Goal: Ask a question

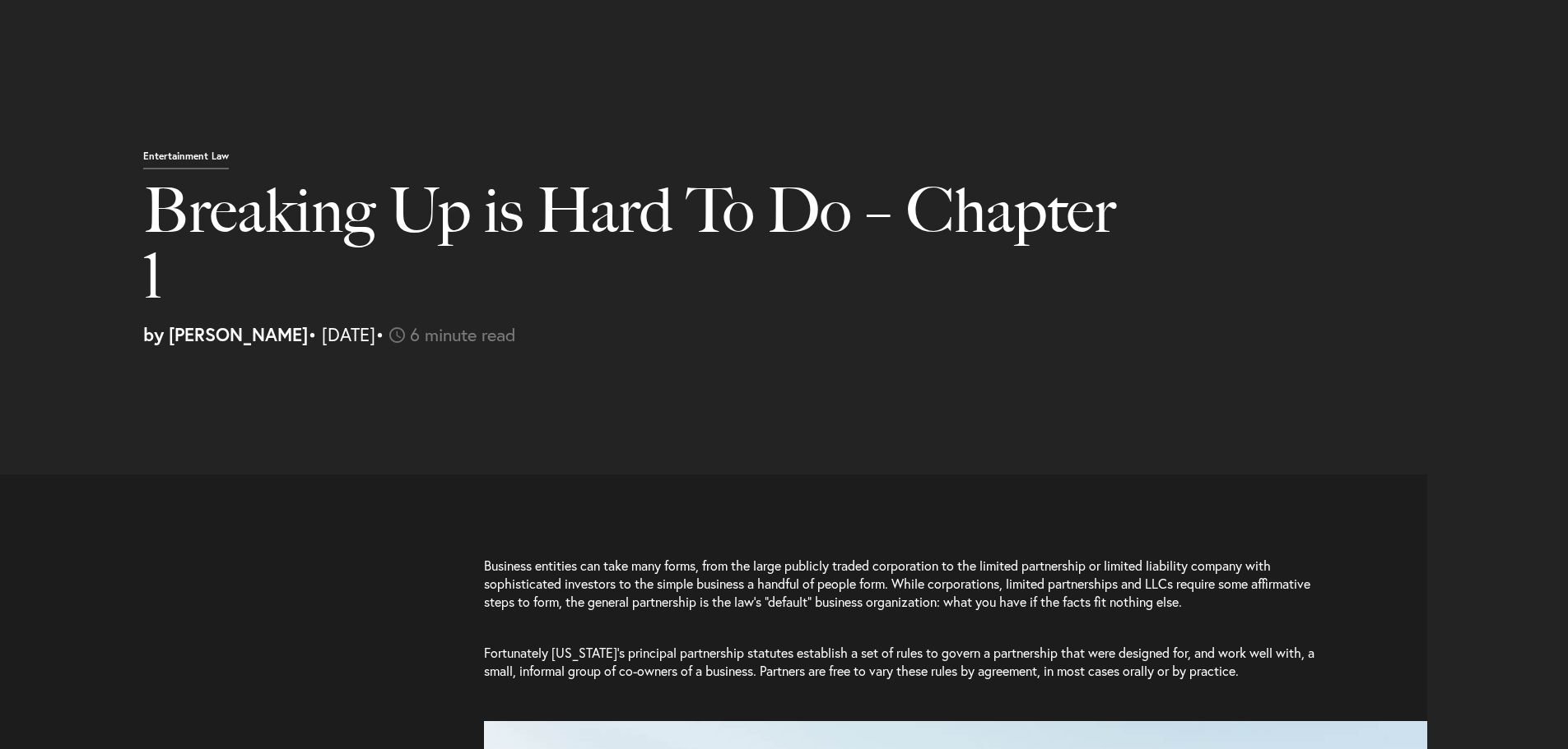
select select "US"
select select "Austin"
select select "Business and Civil Litigation"
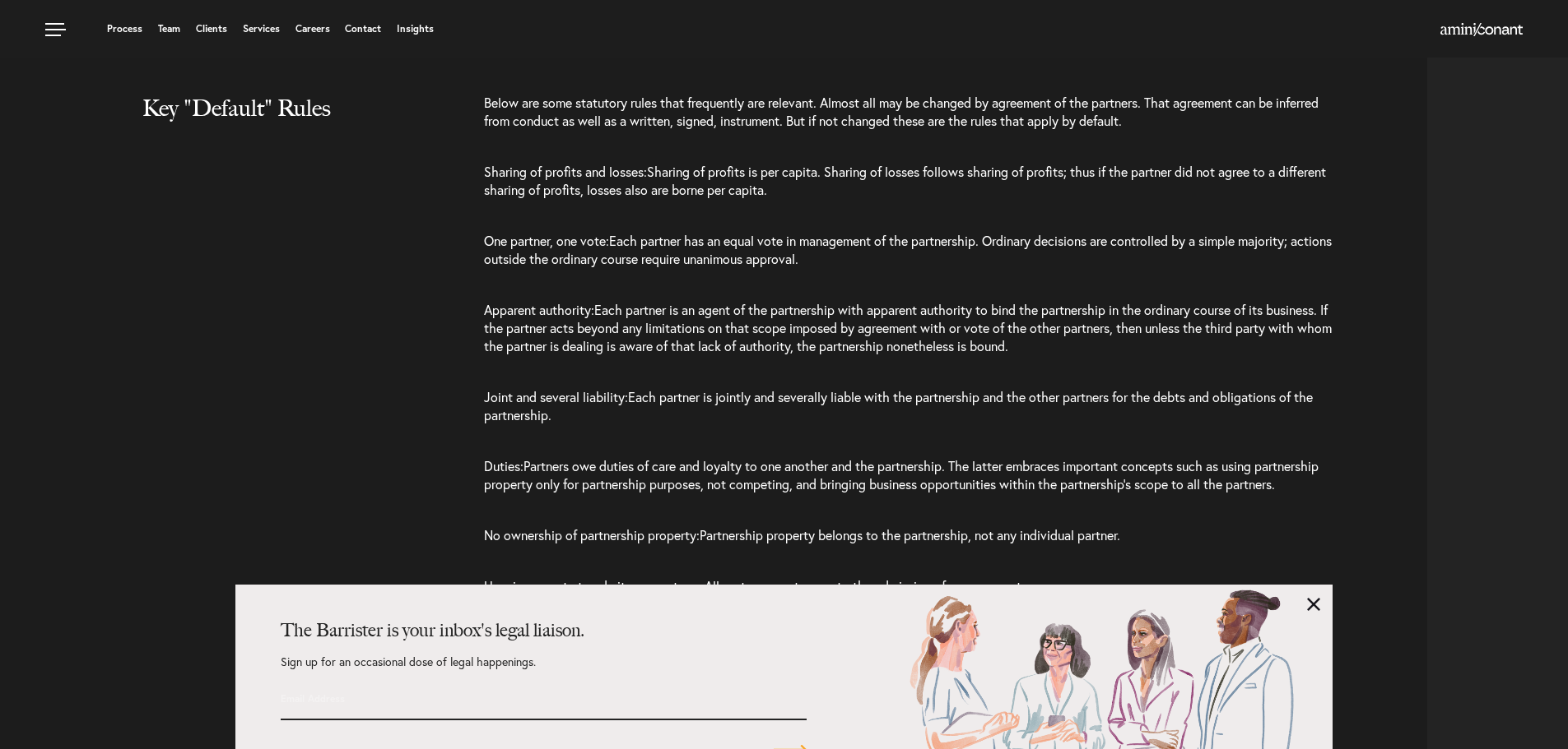
scroll to position [2504, 0]
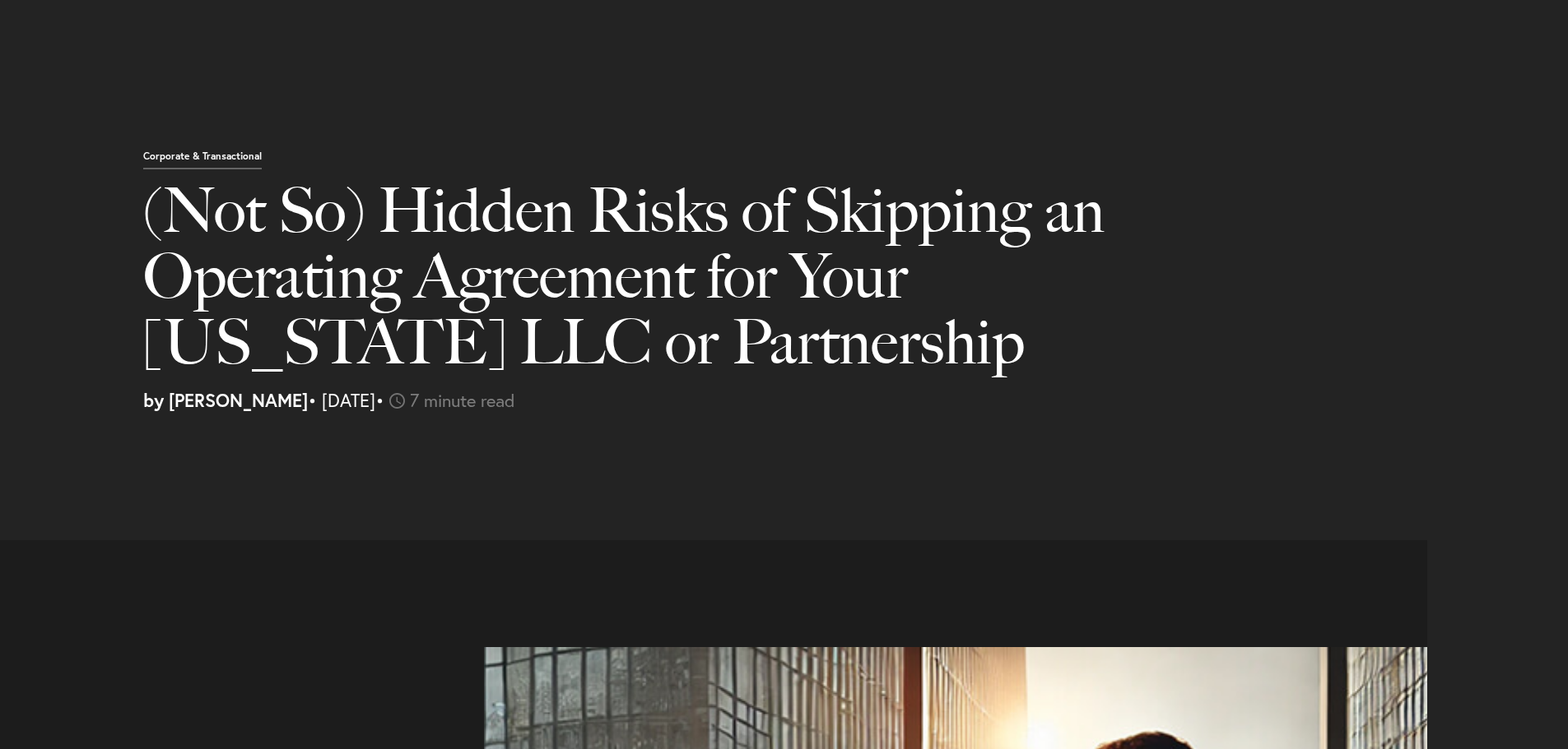
select select "US"
select select "Austin"
select select "Business and Civil Litigation"
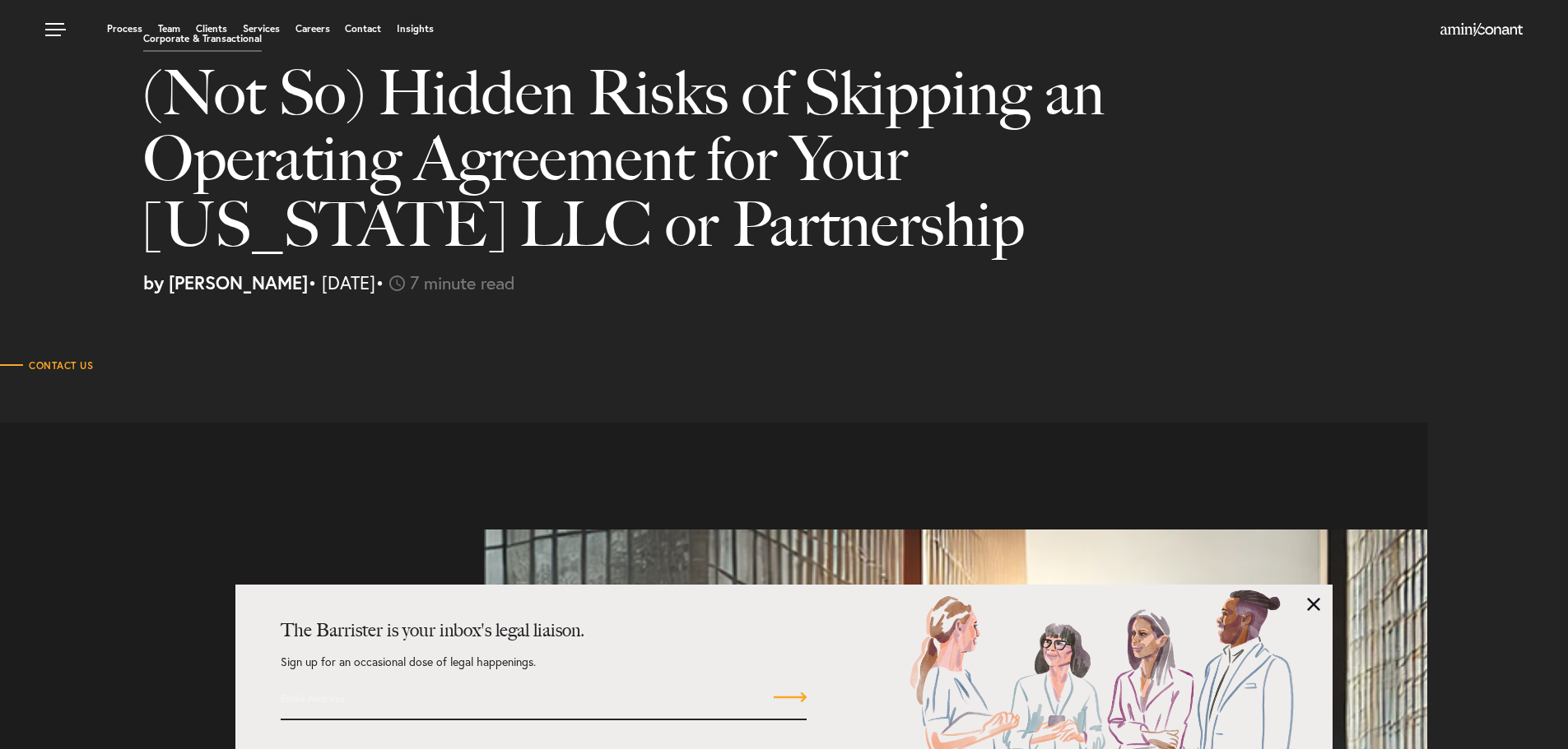
scroll to position [83, 0]
